Goal: Feedback & Contribution: Submit feedback/report problem

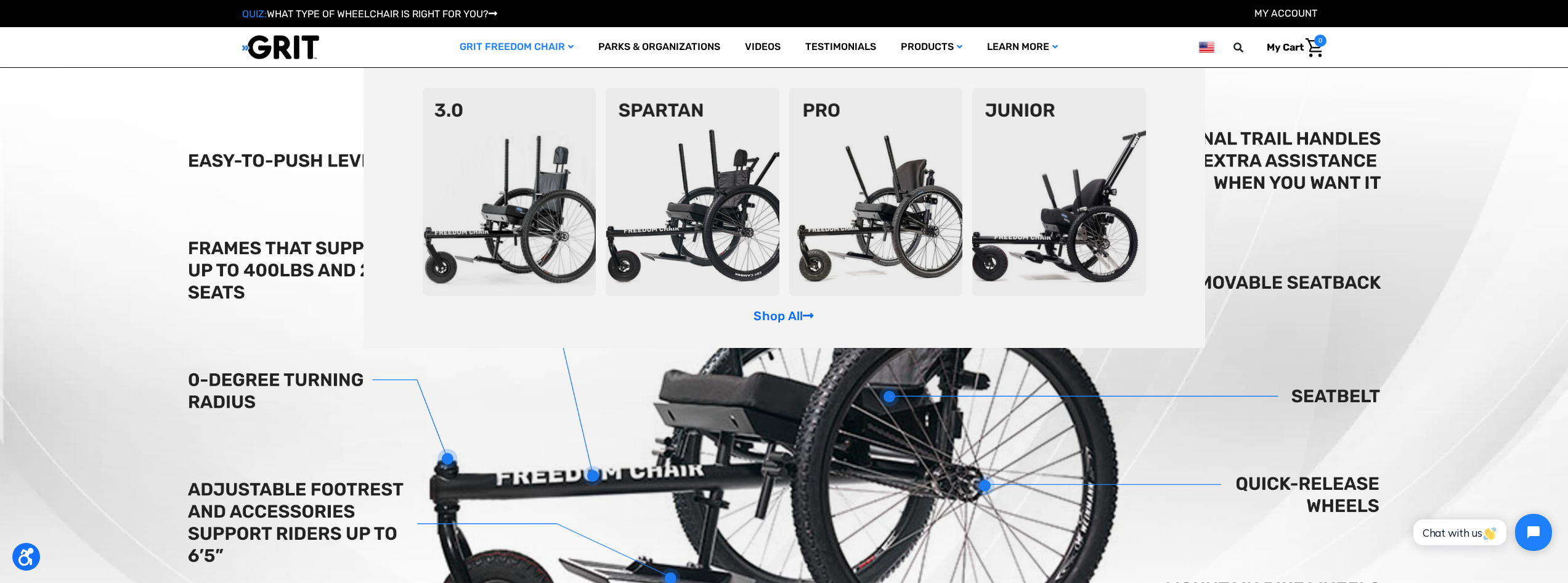
scroll to position [431, 0]
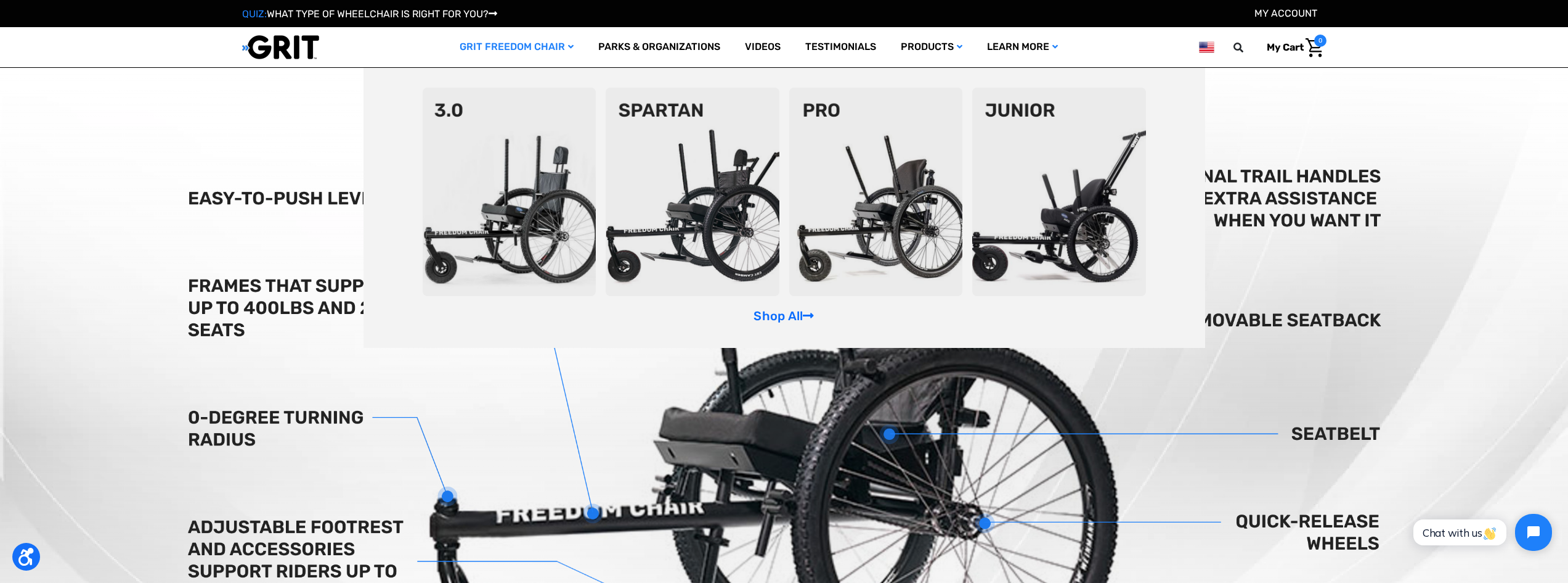
click at [515, 47] on link "GRIT Freedom Chair" at bounding box center [517, 47] width 139 height 40
click at [688, 186] on img at bounding box center [693, 192] width 174 height 208
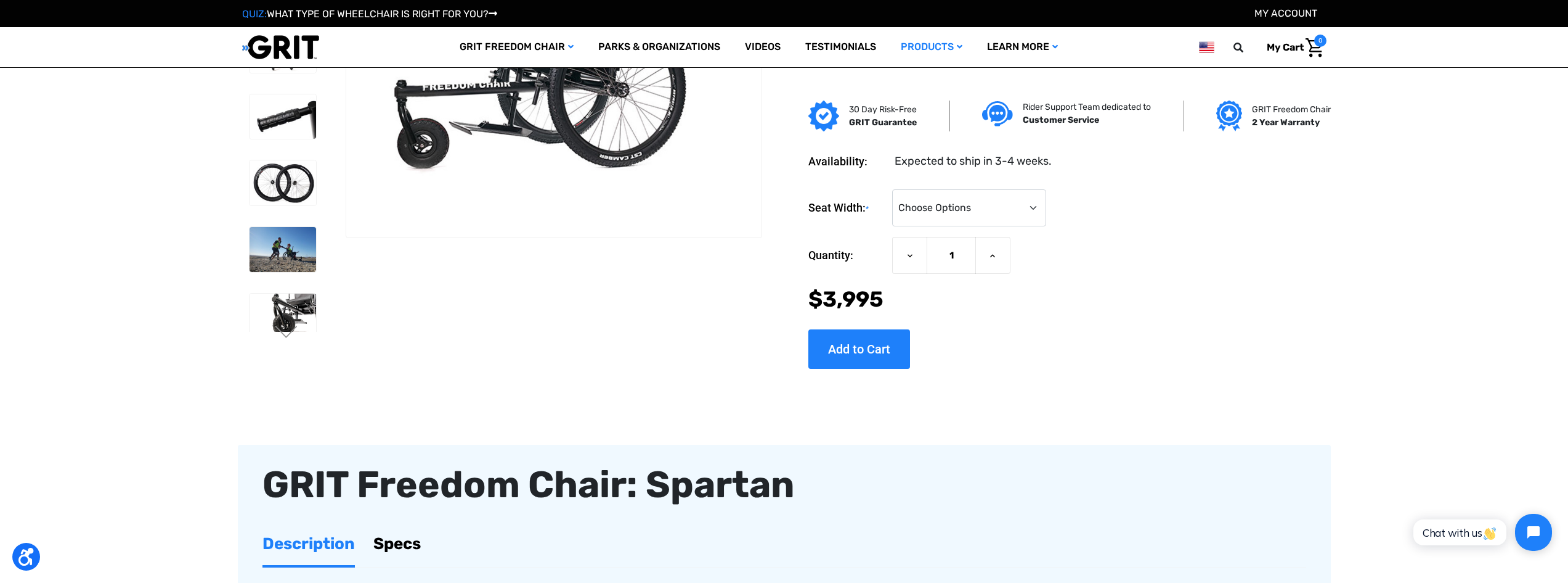
scroll to position [247, 0]
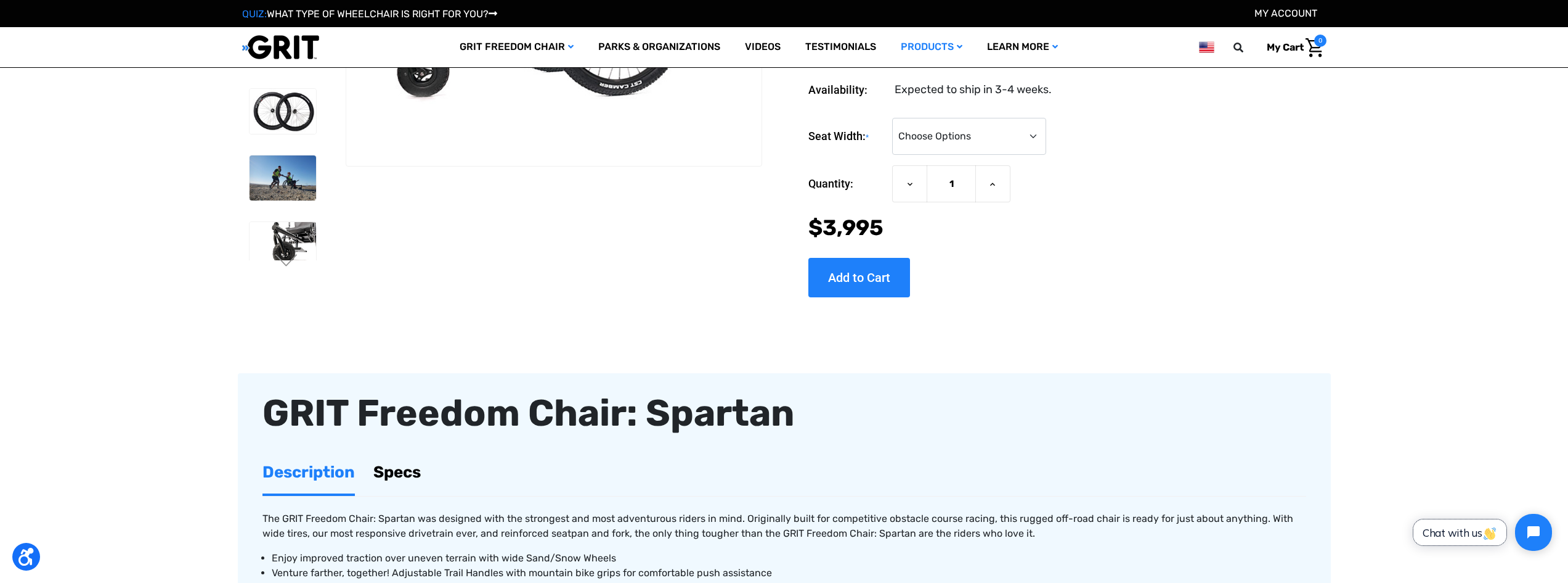
click at [1457, 537] on span "Chat with us" at bounding box center [1459, 533] width 74 height 13
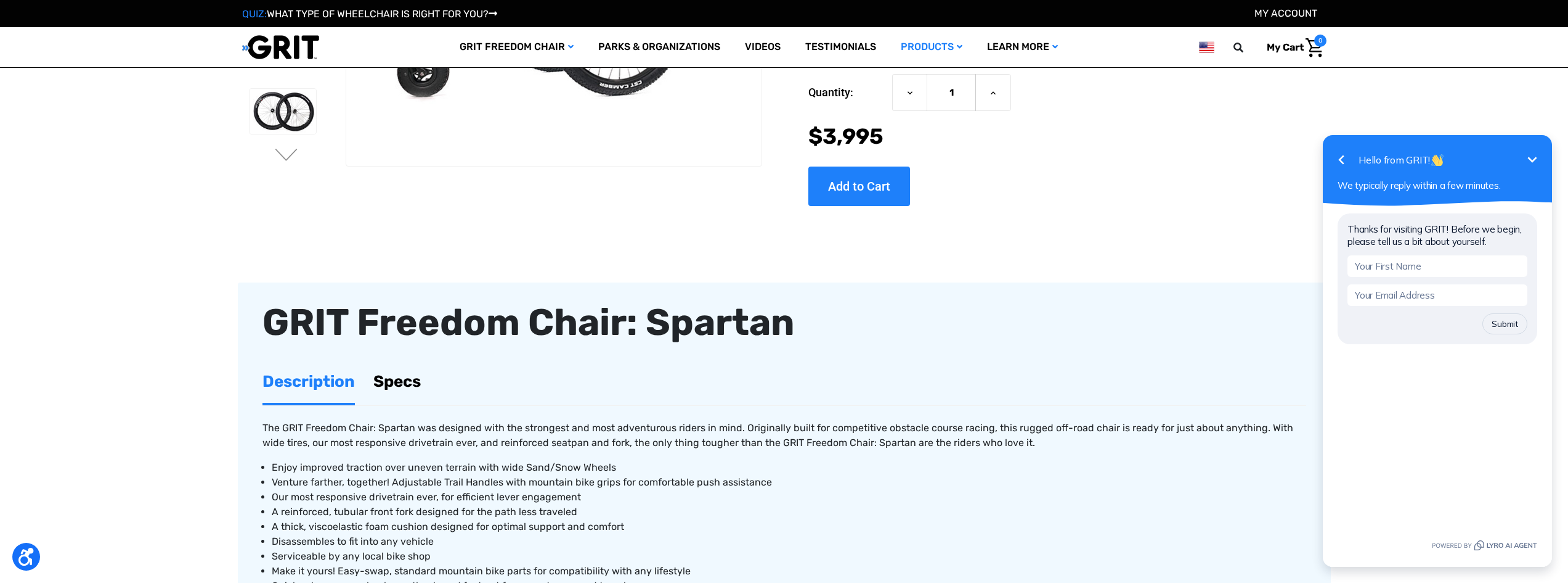
click at [1400, 266] on input "text" at bounding box center [1437, 266] width 180 height 22
type input "[PERSON_NAME]"
type input "[EMAIL_ADDRESS][DOMAIN_NAME]"
click at [1483, 313] on button "Submit" at bounding box center [1505, 323] width 45 height 21
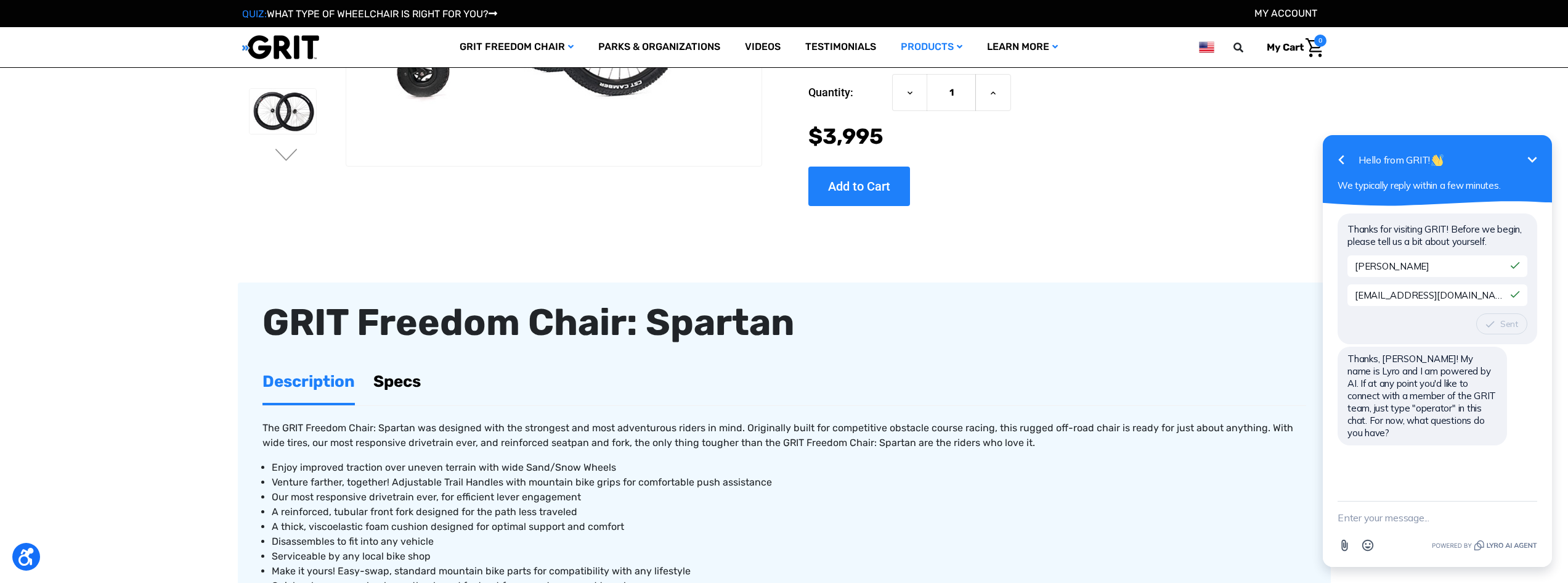
click at [1450, 510] on textarea "New message" at bounding box center [1437, 518] width 199 height 32
type textarea "operator"
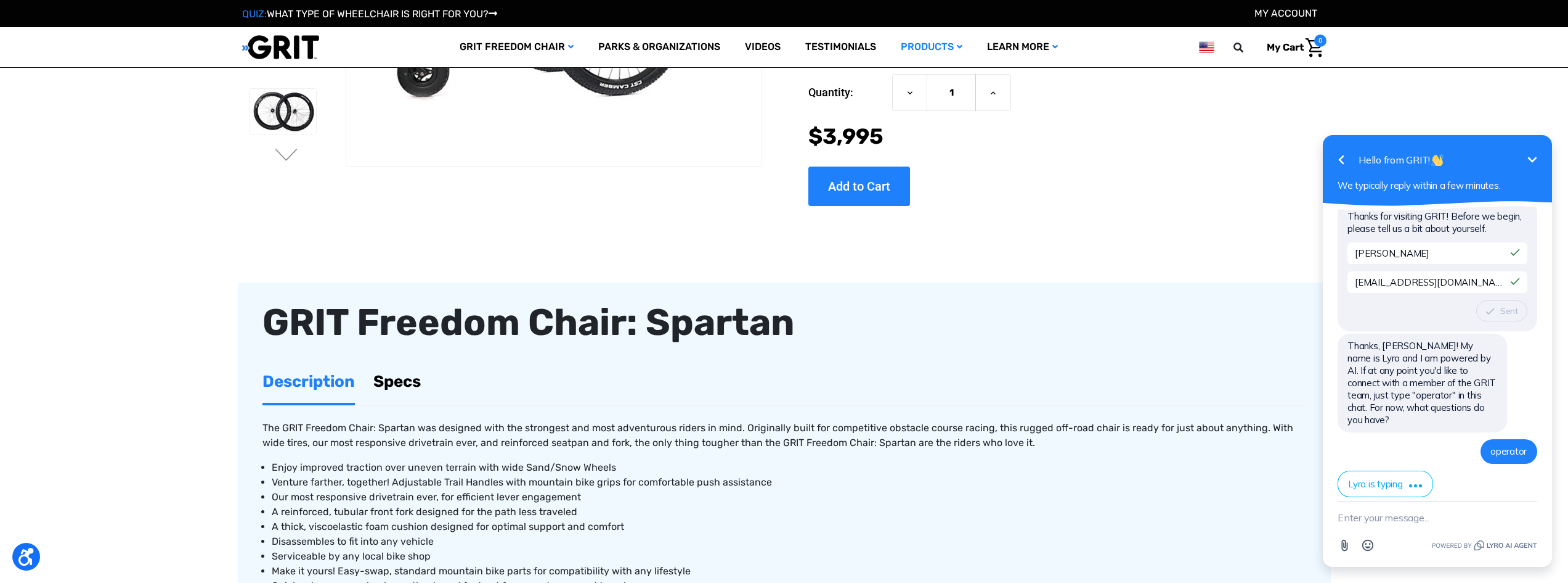
scroll to position [65, 0]
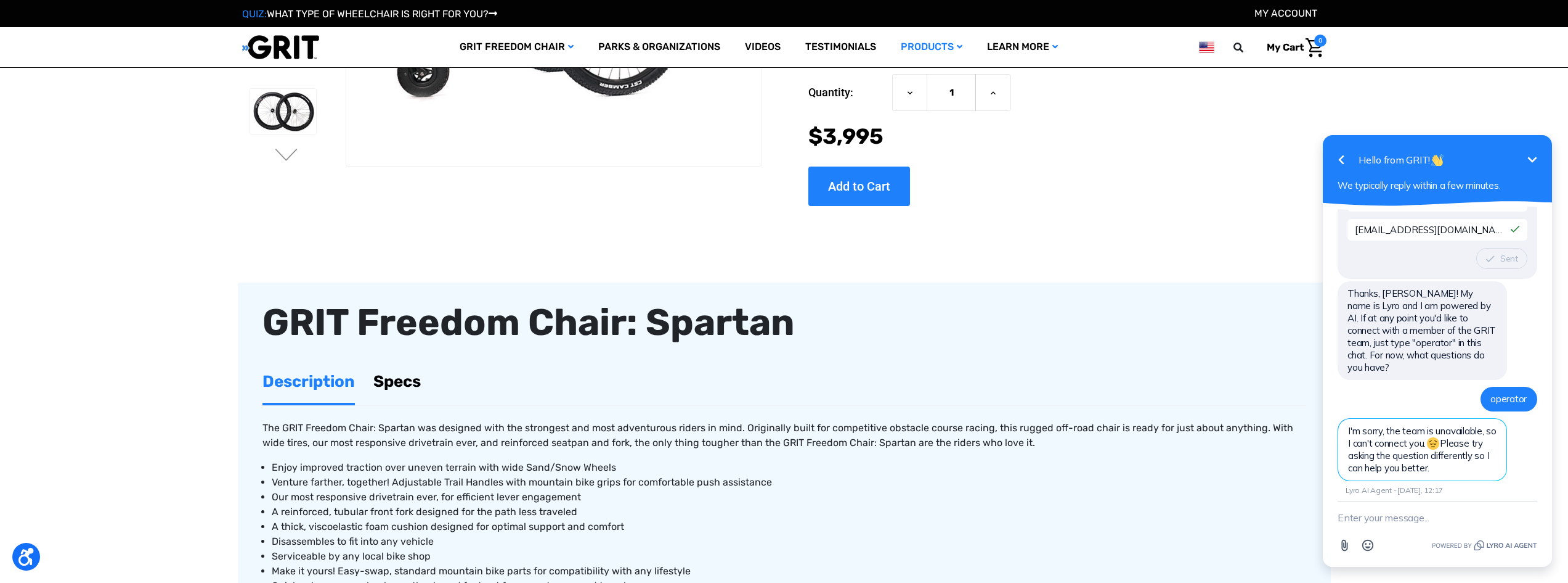
click at [1532, 158] on icon "Minimize" at bounding box center [1532, 160] width 15 height 15
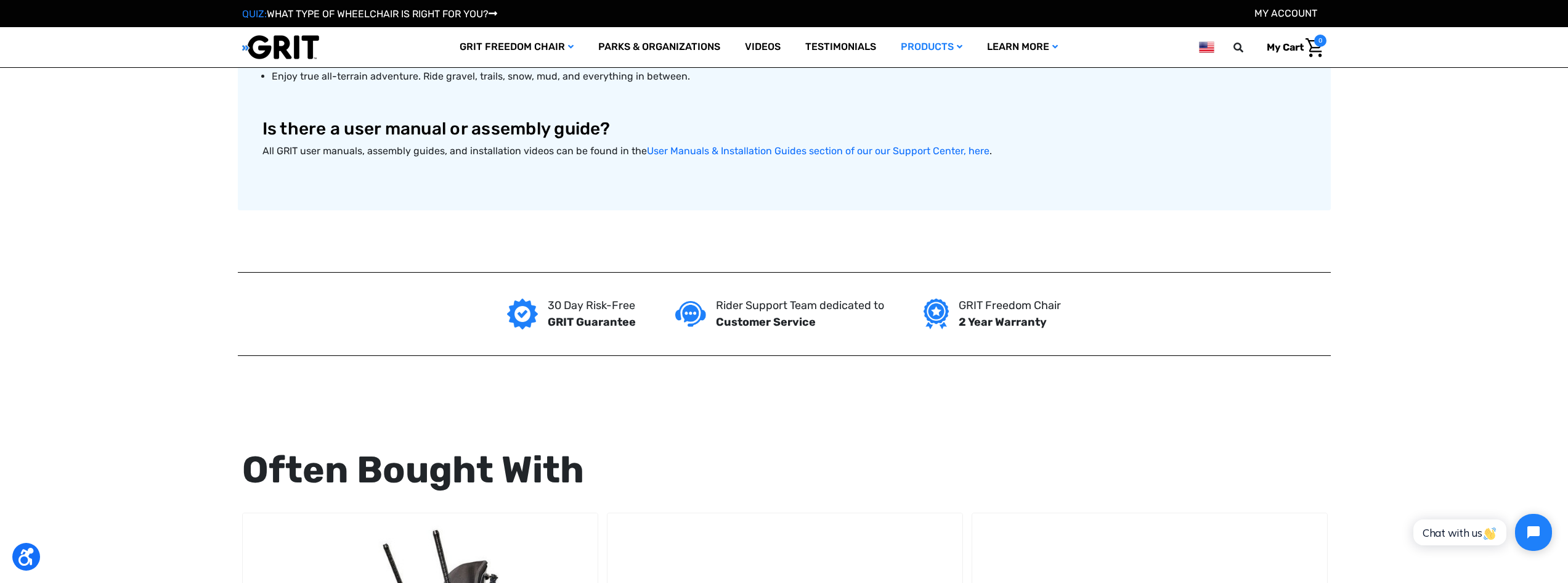
scroll to position [494, 0]
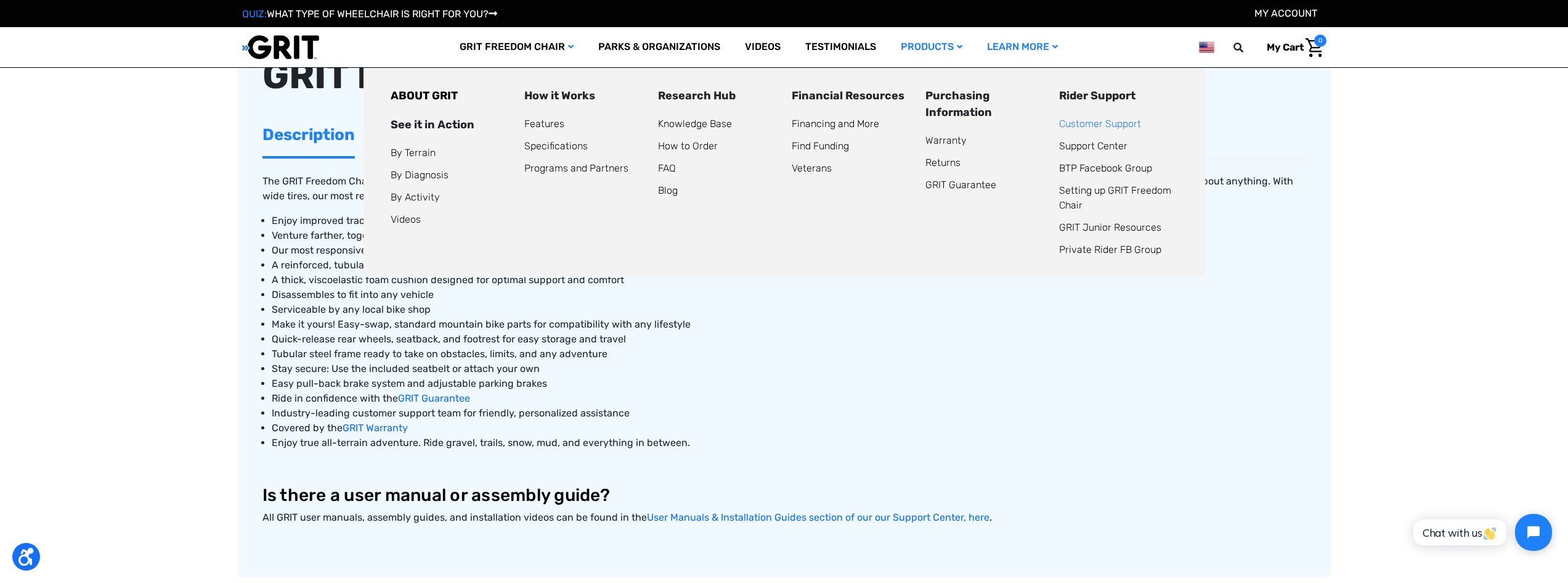
click at [1080, 123] on link "Customer Support" at bounding box center [1100, 123] width 82 height 12
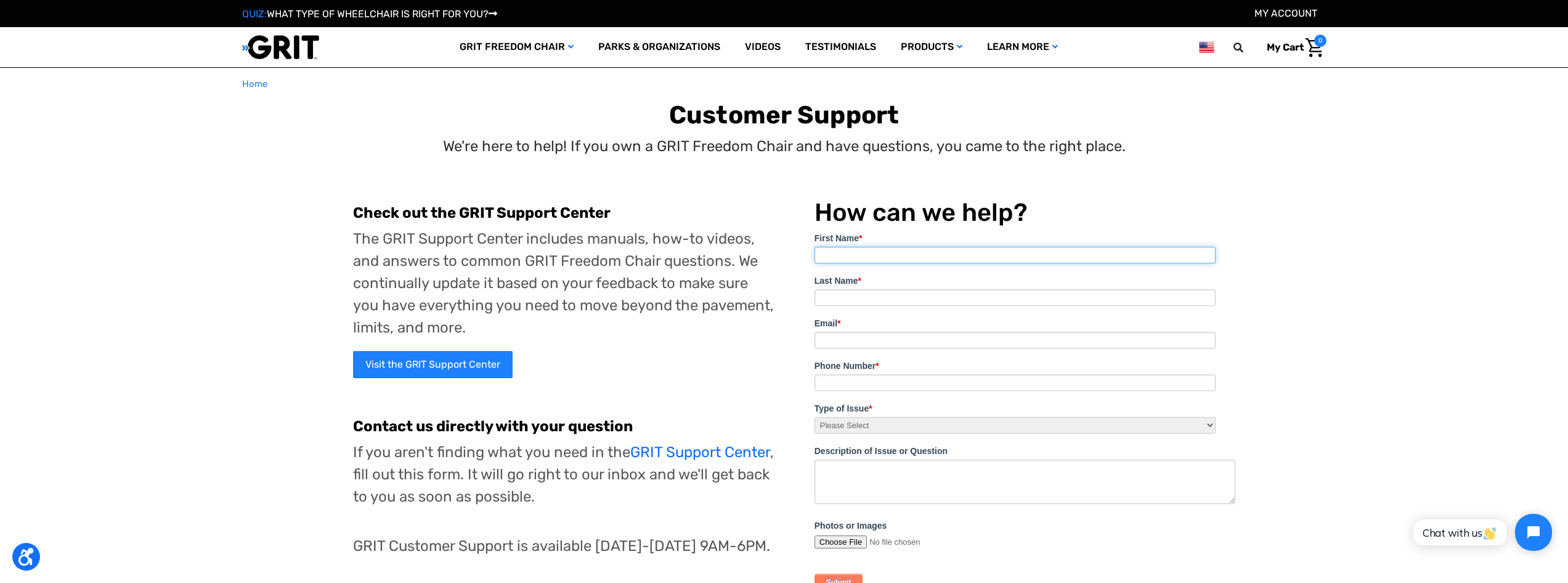
click at [872, 256] on input "First Name *" at bounding box center [1015, 255] width 401 height 17
type input "[PERSON_NAME]"
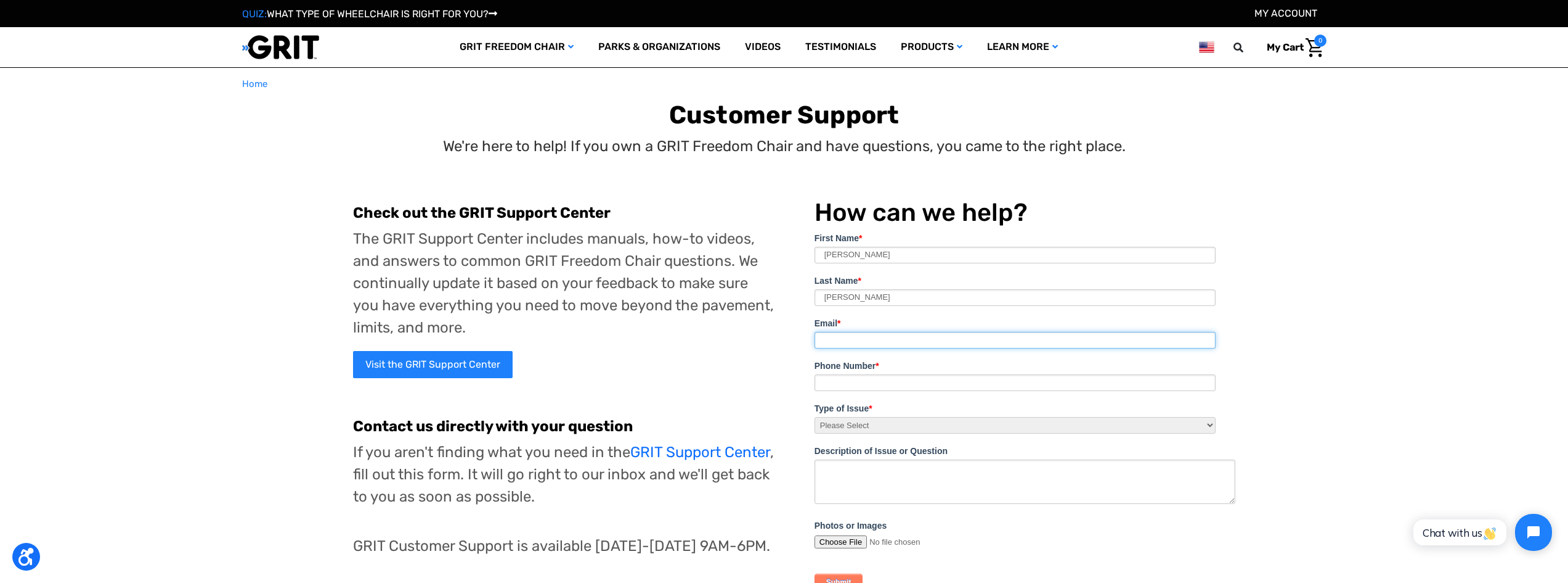
click at [890, 346] on input "Email *" at bounding box center [1015, 339] width 401 height 17
type input "[EMAIL_ADDRESS][DOMAIN_NAME]"
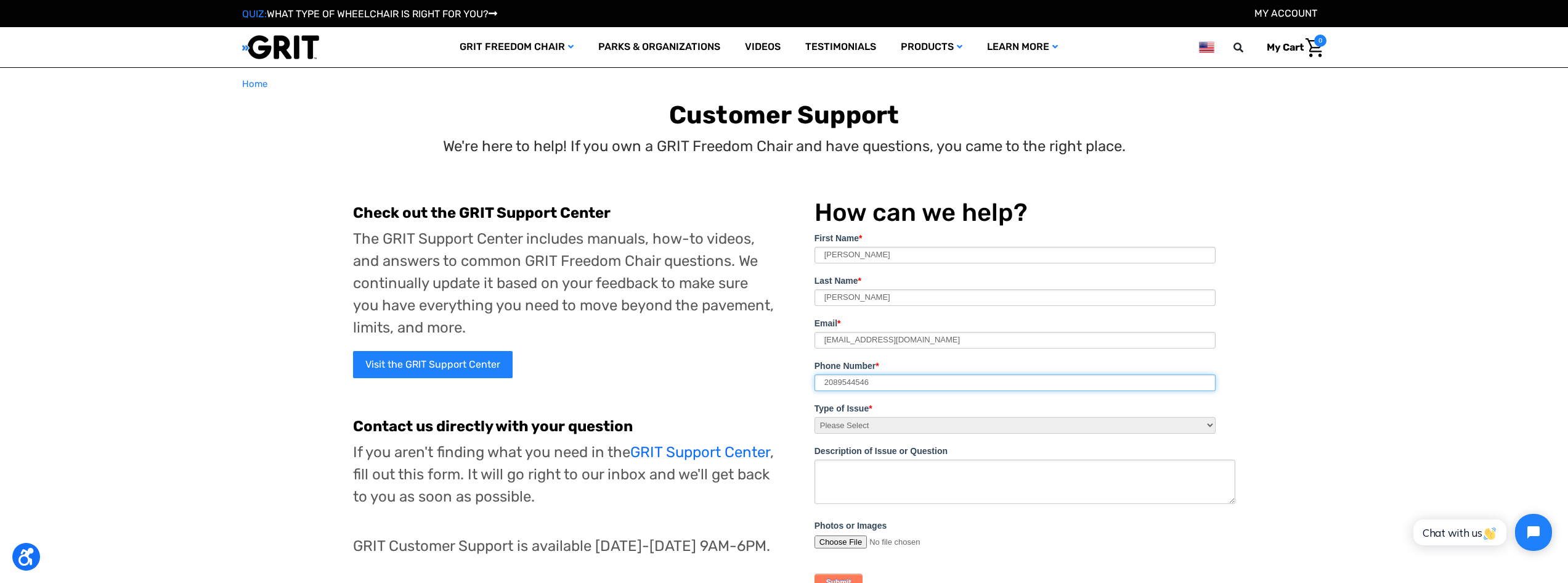
type input "2089544546"
click at [850, 415] on div "Type of Issue * Please Select I need help assembling my Freedom Chair. Broken p…" at bounding box center [1015, 417] width 401 height 31
click at [844, 425] on select "Please Select I need help assembling my Freedom Chair. Broken part! I'd like to…" at bounding box center [1015, 425] width 401 height 17
select select "I think or know I have a broken part!"
click at [815, 417] on select "Please Select I need help assembling my Freedom Chair. Broken part! I'd like to…" at bounding box center [1015, 425] width 401 height 17
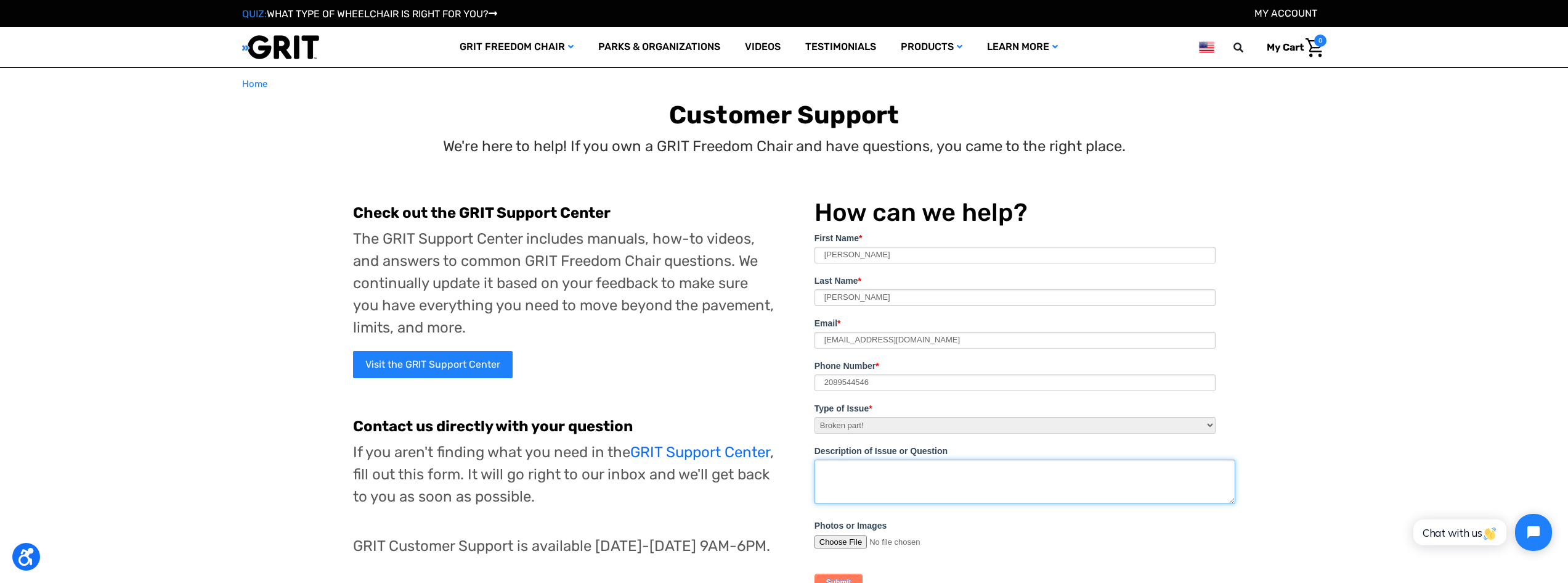
click at [875, 476] on textarea "Description of Issue or Question" at bounding box center [1025, 482] width 421 height 45
click at [953, 473] on textarea "My Son attempted an ill advised" at bounding box center [1025, 482] width 421 height 45
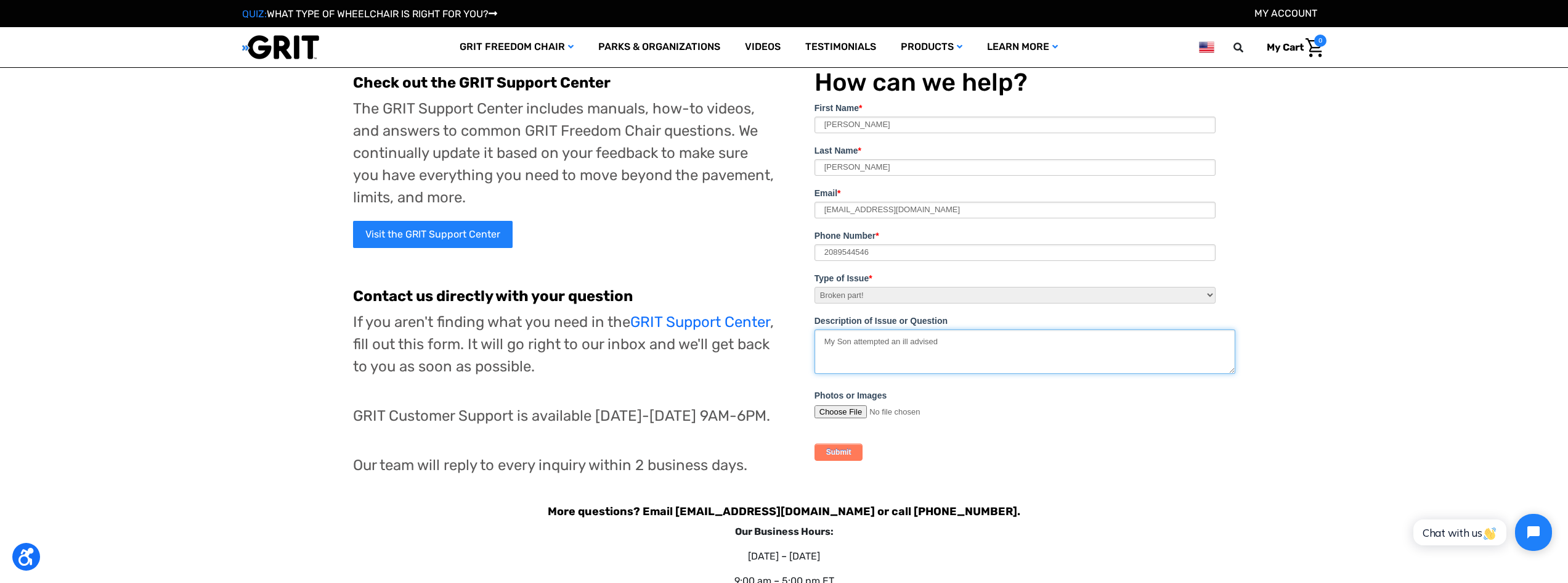
scroll to position [61, 0]
drag, startPoint x: 902, startPoint y: 341, endPoint x: 938, endPoint y: 338, distance: 36.1
click at [938, 338] on textarea "My Son attempted an ill advised down hill trek with the Spartan Chair and broke…" at bounding box center [1025, 352] width 421 height 45
click at [1194, 343] on textarea "My Son attempted an ill advised down hill trek with the Spartan Chair and broke…" at bounding box center [1025, 352] width 421 height 45
click at [1122, 341] on textarea "My Son attempted an ill advised down hill trek with the Spartan Chair and broke…" at bounding box center [1025, 352] width 421 height 45
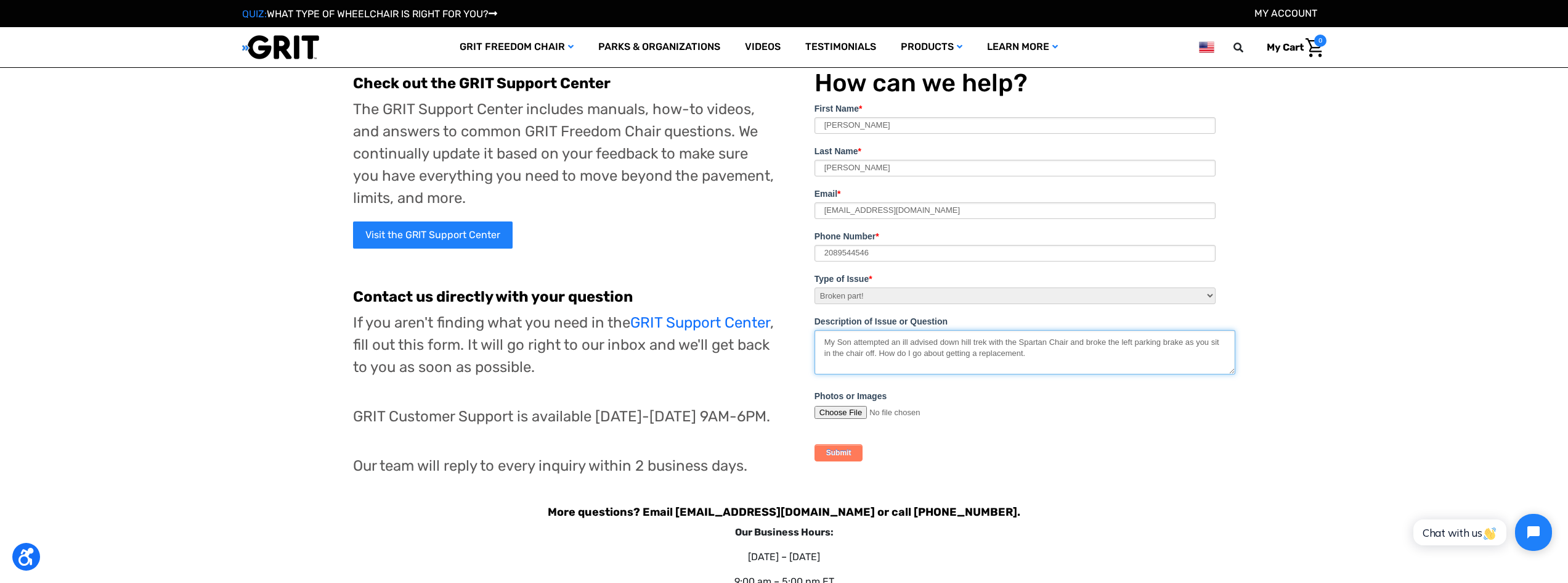
drag, startPoint x: 867, startPoint y: 350, endPoint x: 874, endPoint y: 352, distance: 7.3
click at [874, 352] on textarea "My Son attempted an ill advised down hill trek with the Spartan Chair and broke…" at bounding box center [1025, 352] width 421 height 45
click at [1033, 349] on textarea "My Son attempted an ill advised down hill trek with the Spartan Chair and broke…" at bounding box center [1025, 352] width 421 height 45
type textarea "My Son attempted an ill advised down hill trek with the Spartan Chair and broke…"
click at [836, 455] on input "Submit" at bounding box center [839, 453] width 49 height 18
